Goal: Transaction & Acquisition: Purchase product/service

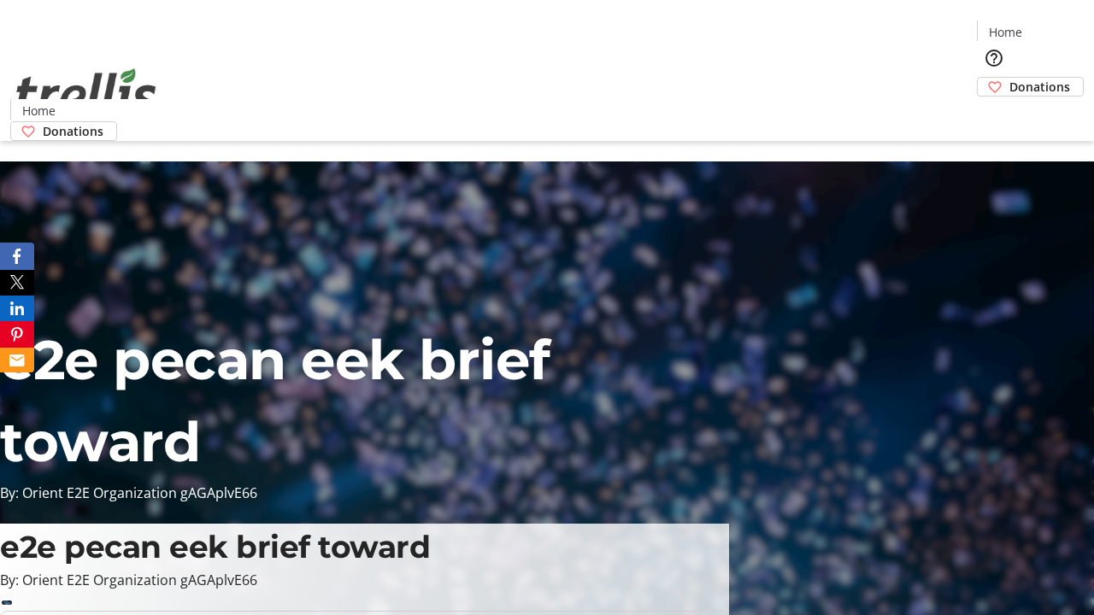
click at [1009, 78] on span "Donations" at bounding box center [1039, 87] width 61 height 18
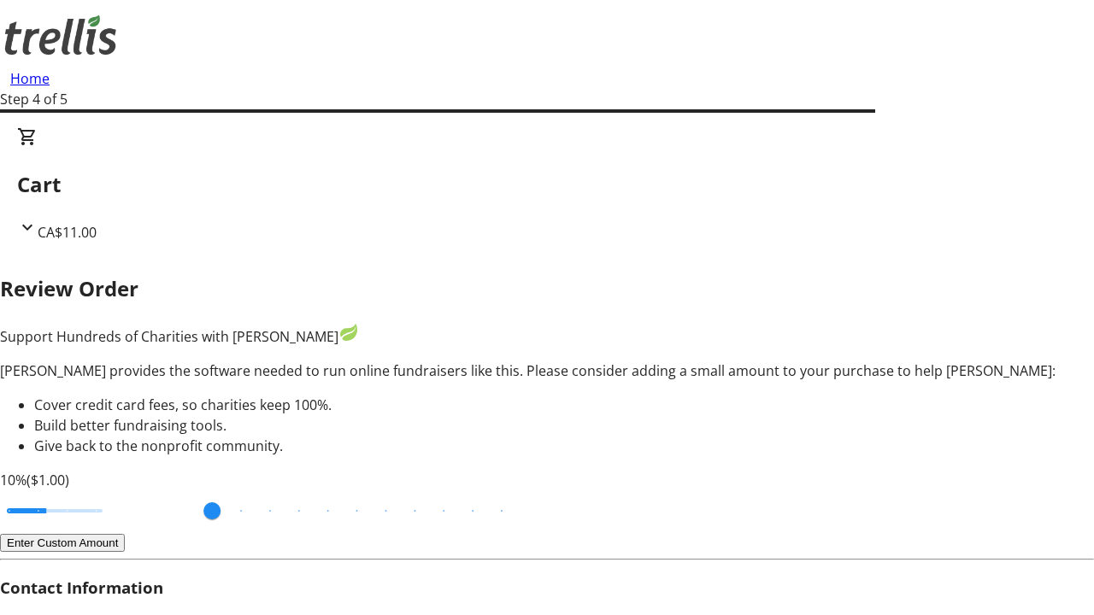
click at [125, 534] on button "Enter Custom Amount" at bounding box center [62, 543] width 125 height 18
